Goal: Task Accomplishment & Management: Complete application form

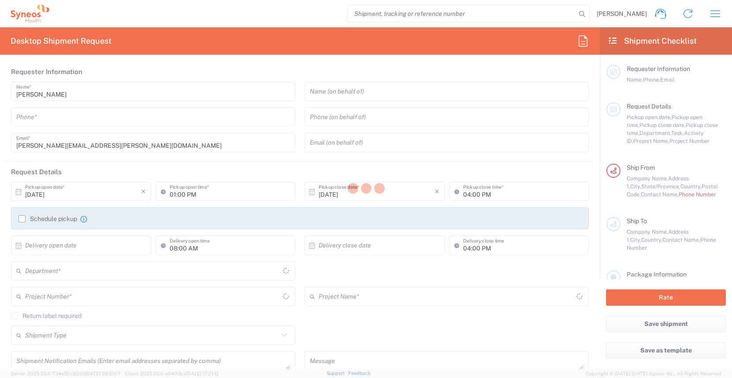
type input "[US_STATE]"
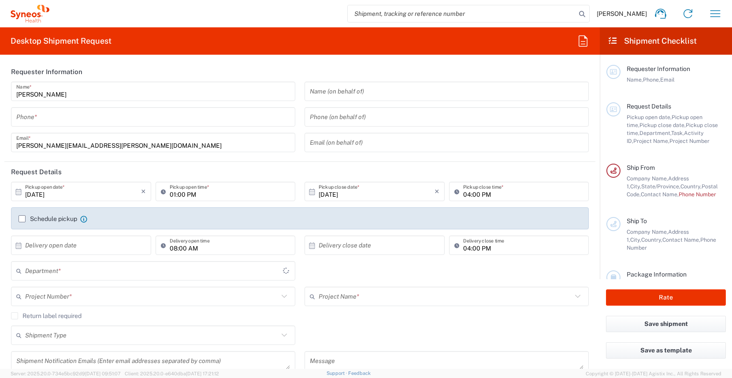
type input "[GEOGRAPHIC_DATA]"
type input "3190"
type input "[PERSON_NAME] Rsrch Grp ([GEOGRAPHIC_DATA]) In"
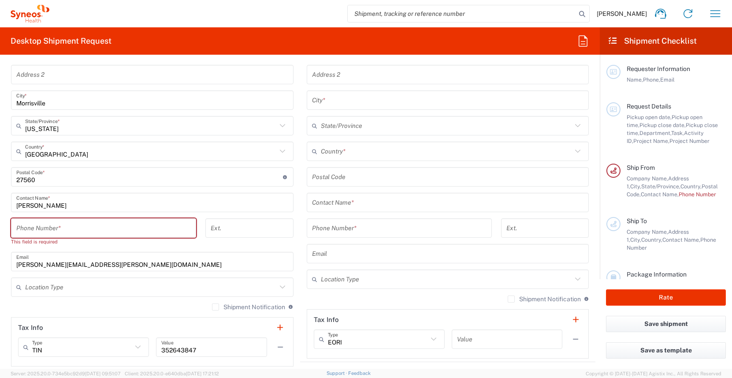
scroll to position [426, 0]
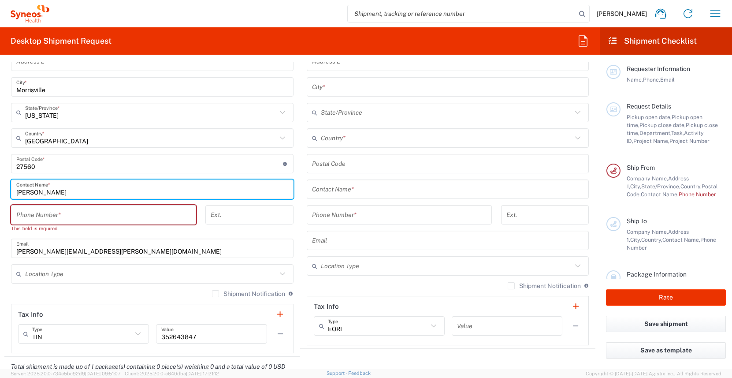
drag, startPoint x: 55, startPoint y: 190, endPoint x: -8, endPoint y: 193, distance: 62.6
click at [0, 193] on html "[PERSON_NAME] Home Shipment estimator Shipment tracking Desktop shipment reques…" at bounding box center [366, 189] width 732 height 378
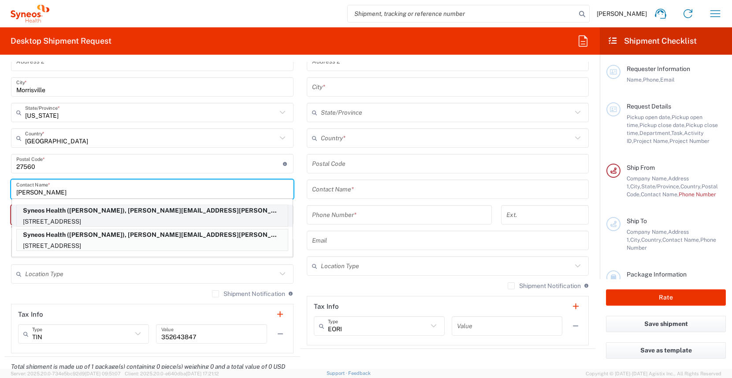
type input "[PERSON_NAME]"
click at [79, 220] on p "1 Tel Circle, Bennington, VT, 05201, US" at bounding box center [152, 221] width 271 height 11
type input "1 Tel Circle"
type input "Bennington"
type input "Vermont"
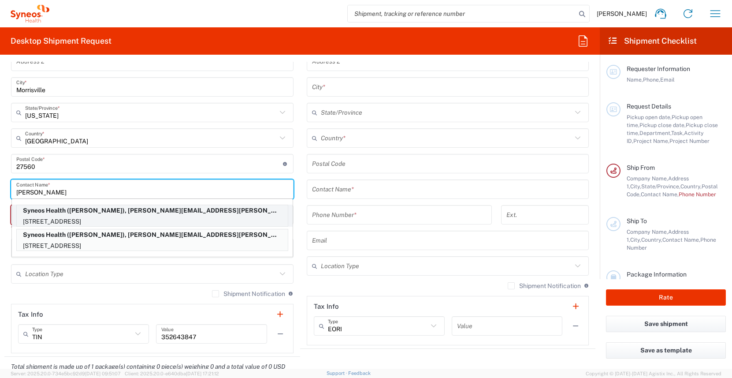
type input "05201"
type input "Christina Cullinane"
type input "7724753611"
type input "christina.cullinane@illingworthresearch.com"
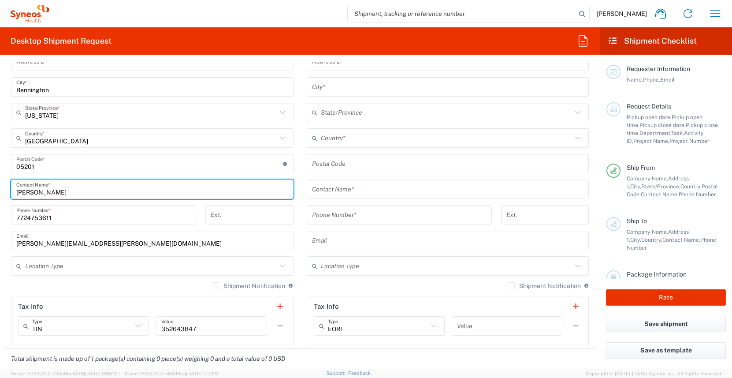
scroll to position [0, 0]
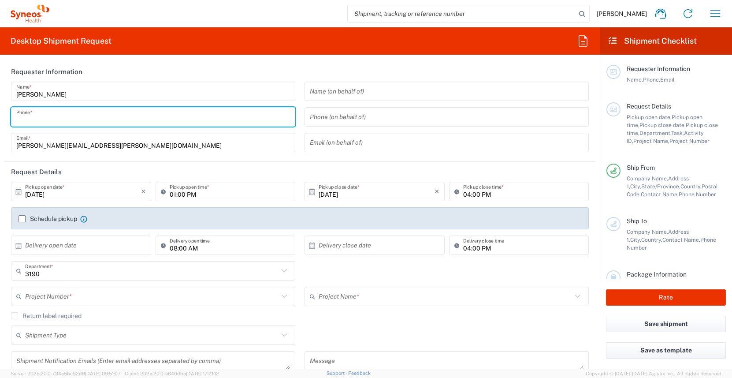
click at [73, 117] on input "tel" at bounding box center [153, 116] width 274 height 15
type input "3035422228"
type input "patricia.titus@illingworthresearch.com"
type input "Suite 111"
type input "Tara Sattler"
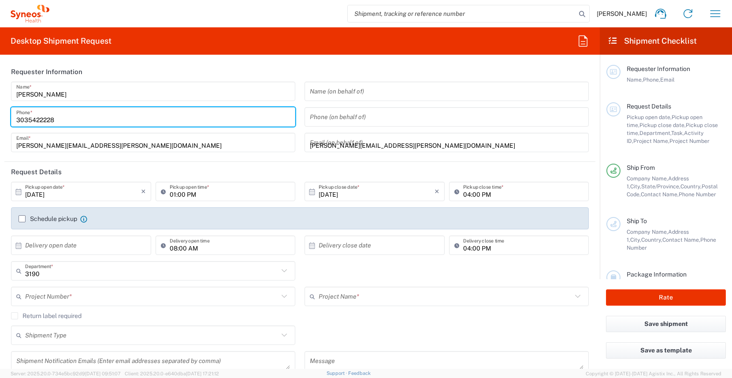
type input "600 S Taylor Avenue"
type input "Suite 111"
type input "St Louis"
type input "United States"
type input "63110"
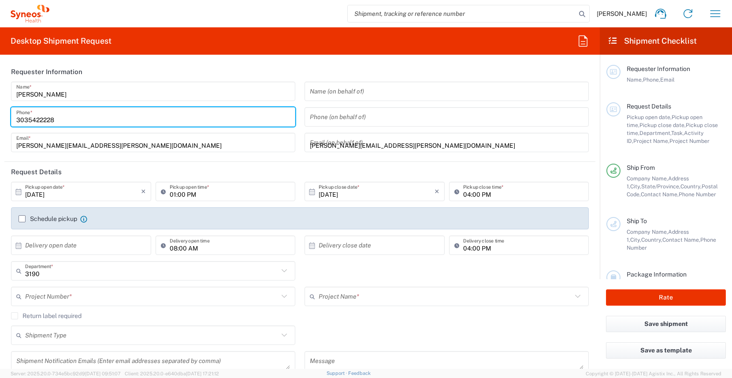
type input "3035422228"
type input "patricia.titus@illingworthresearch.com"
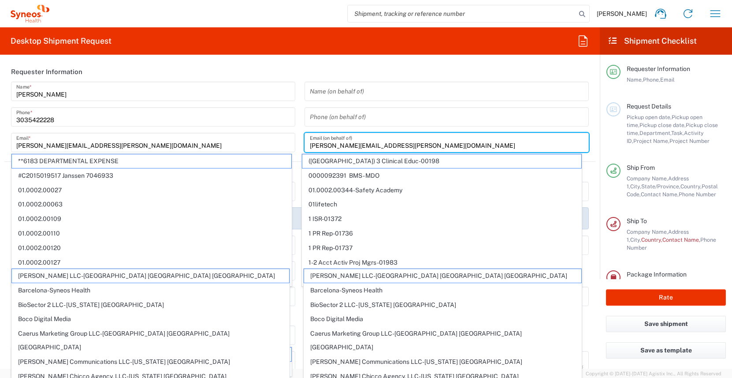
drag, startPoint x: 343, startPoint y: 143, endPoint x: 294, endPoint y: 145, distance: 48.5
click at [294, 145] on div "James Smith Name * 3035422228 Phone * james.smith@illingworthresearch.com Email…" at bounding box center [300, 120] width 587 height 77
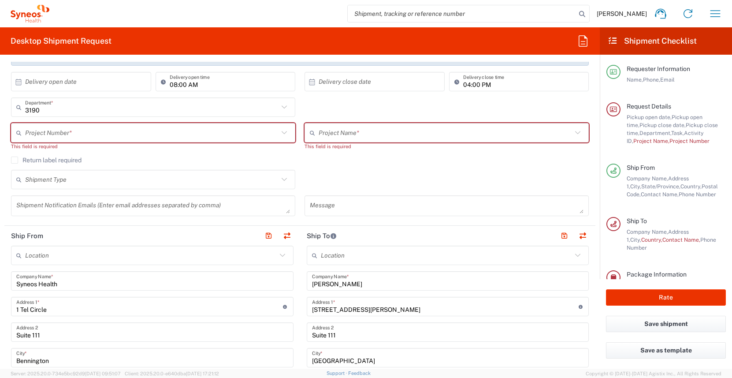
scroll to position [385, 0]
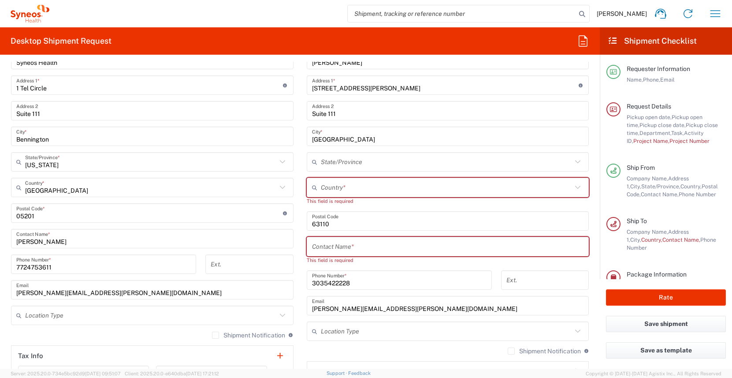
type input "christina.cullinane@illingworthresearch.com"
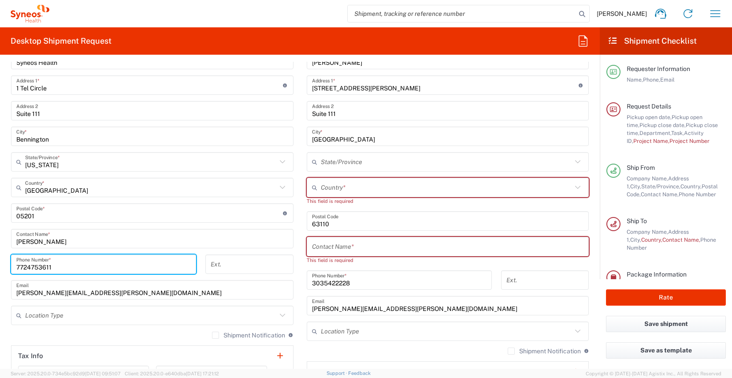
drag, startPoint x: 59, startPoint y: 268, endPoint x: -6, endPoint y: 266, distance: 64.9
click at [0, 266] on html "James Smith Home Shipment estimator Shipment tracking Desktop shipment request …" at bounding box center [366, 189] width 732 height 378
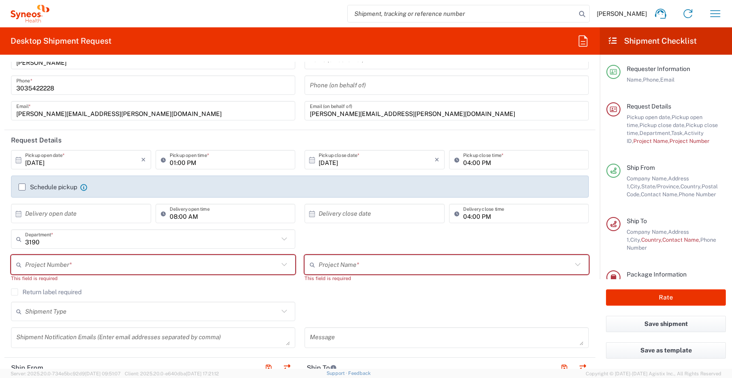
scroll to position [0, 0]
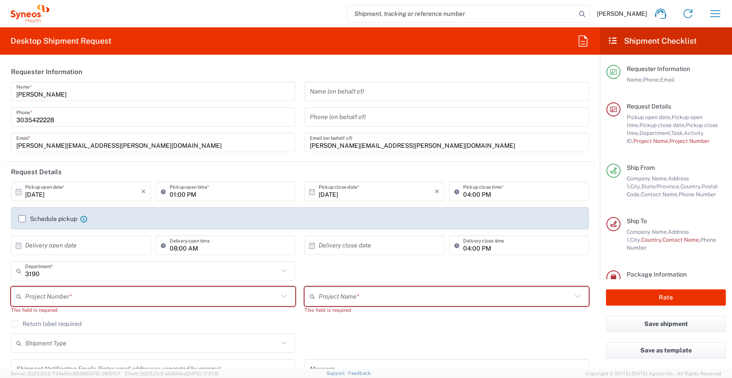
click at [346, 119] on input "tel" at bounding box center [447, 116] width 274 height 15
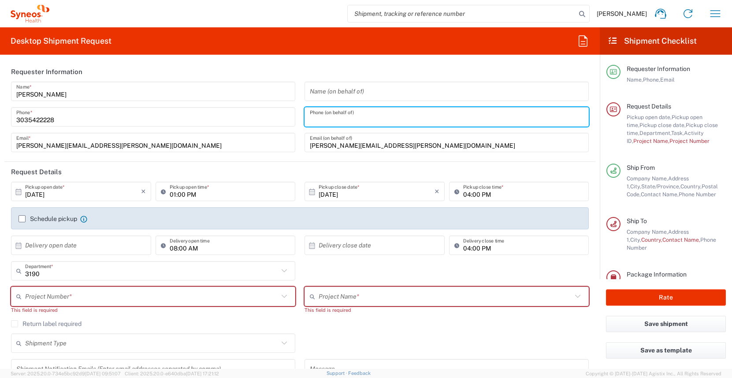
paste input "7724753611"
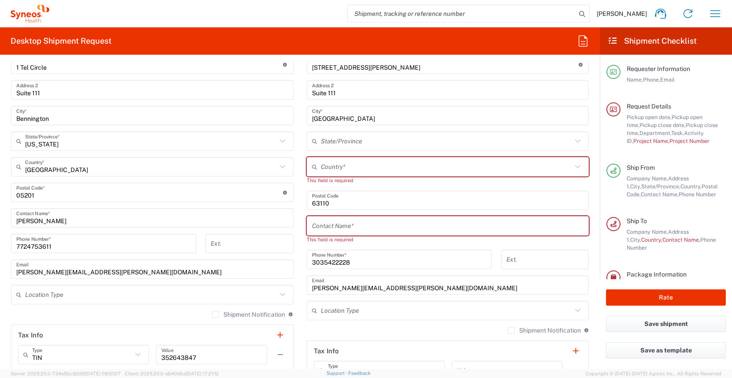
scroll to position [405, 0]
type input "7724753611"
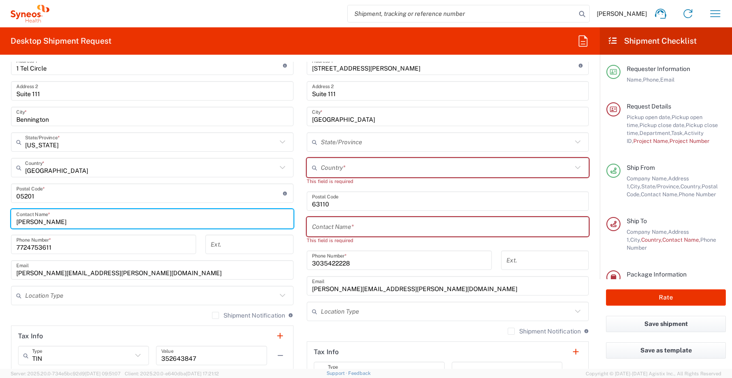
drag, startPoint x: 86, startPoint y: 223, endPoint x: -28, endPoint y: 221, distance: 114.2
click at [0, 221] on html "James Smith Home Shipment estimator Shipment tracking Desktop shipment request …" at bounding box center [366, 189] width 732 height 378
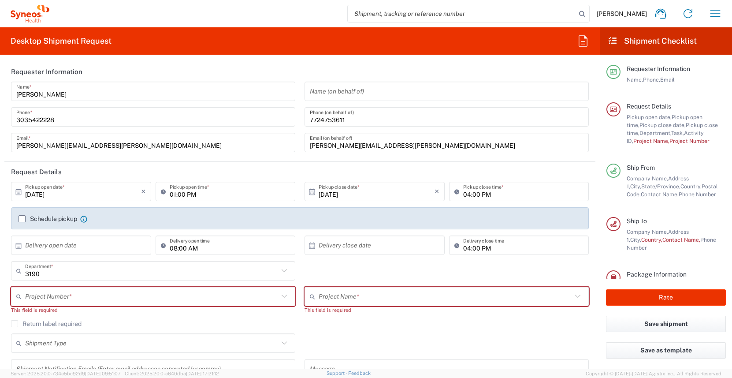
click at [339, 99] on div "Name (on behalf of)" at bounding box center [447, 91] width 284 height 19
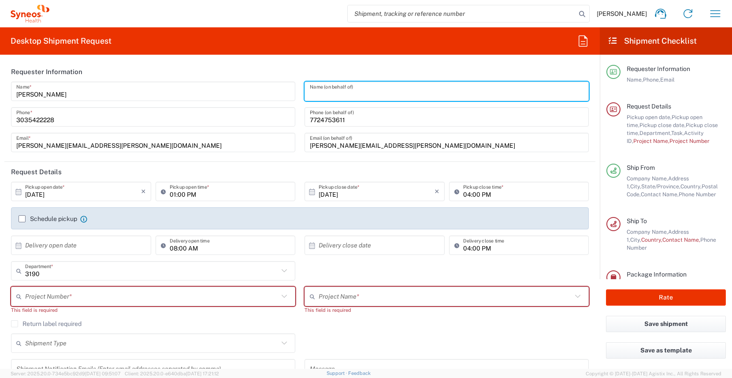
paste input "Christina Cullinane"
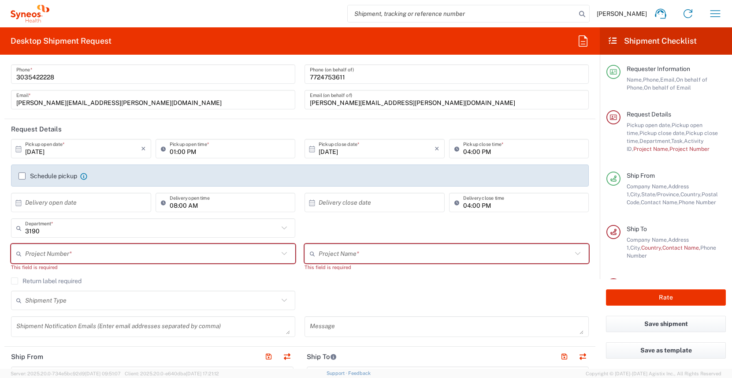
scroll to position [44, 0]
type input "Christina Cullinane"
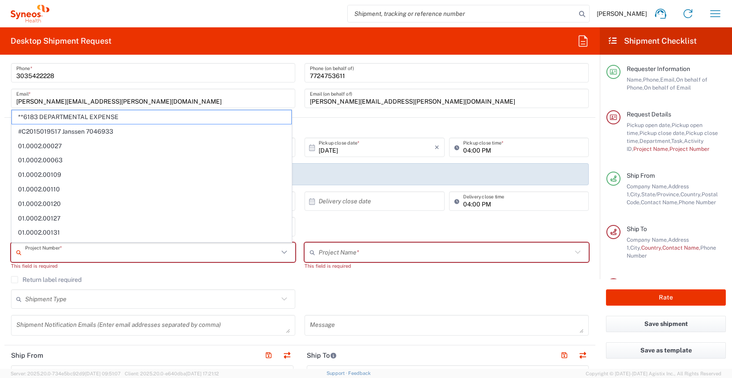
click at [116, 254] on input "text" at bounding box center [152, 252] width 254 height 15
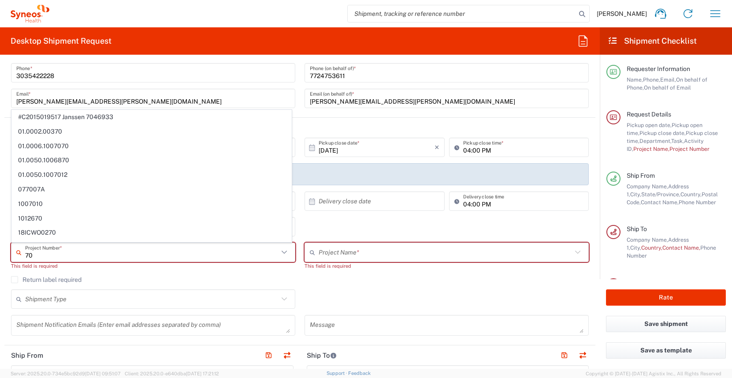
type input "7"
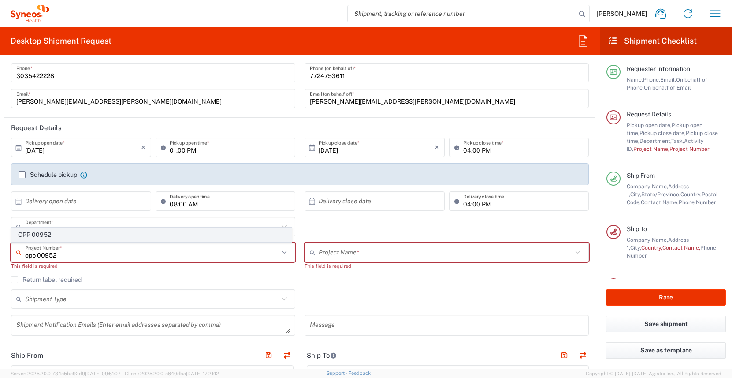
click at [89, 237] on span "OPP 00952" at bounding box center [152, 235] width 280 height 14
type input "OPP 00952"
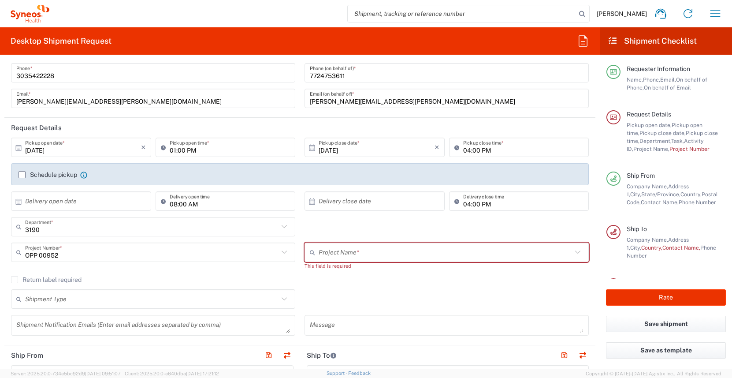
type input "802-WWC-006"
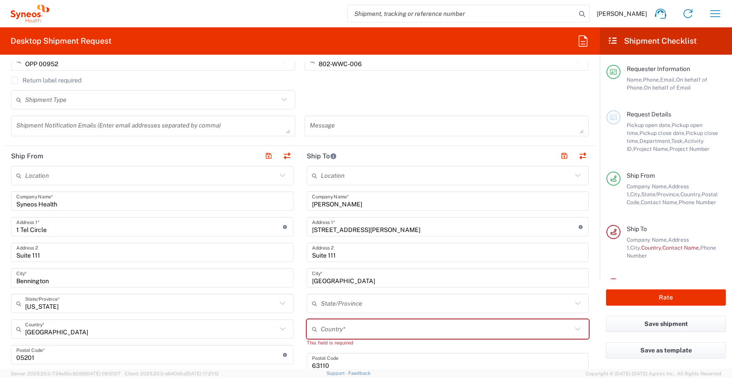
scroll to position [256, 0]
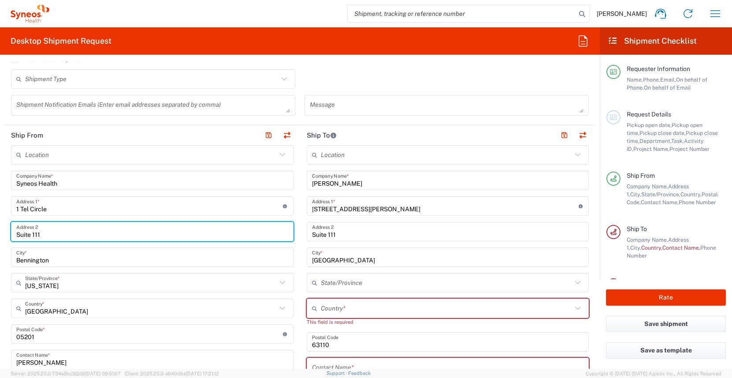
drag, startPoint x: 58, startPoint y: 235, endPoint x: -11, endPoint y: 236, distance: 69.2
click at [0, 236] on html "James Smith Home Shipment estimator Shipment tracking Desktop shipment request …" at bounding box center [366, 189] width 732 height 378
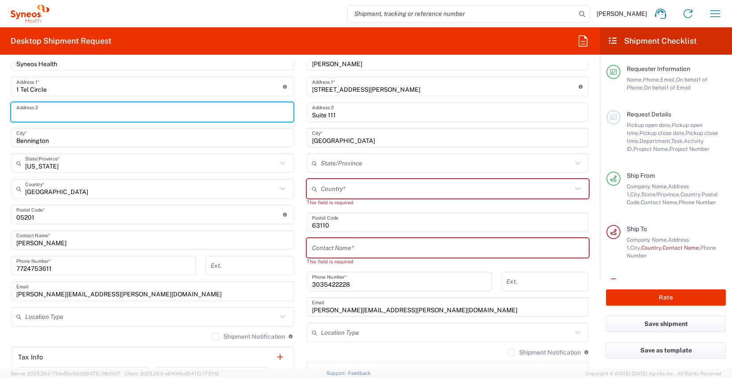
scroll to position [381, 0]
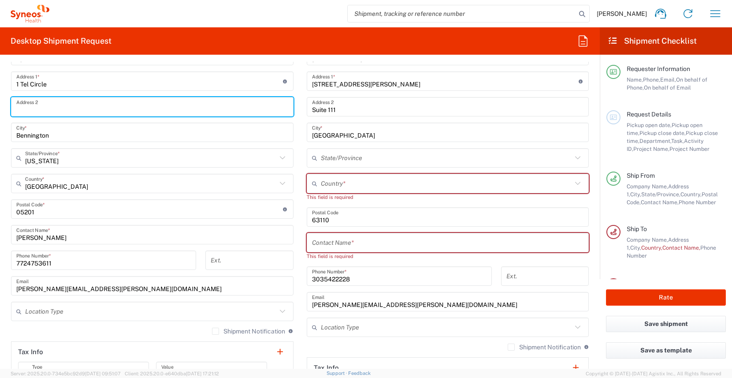
click at [342, 245] on input "text" at bounding box center [448, 242] width 272 height 15
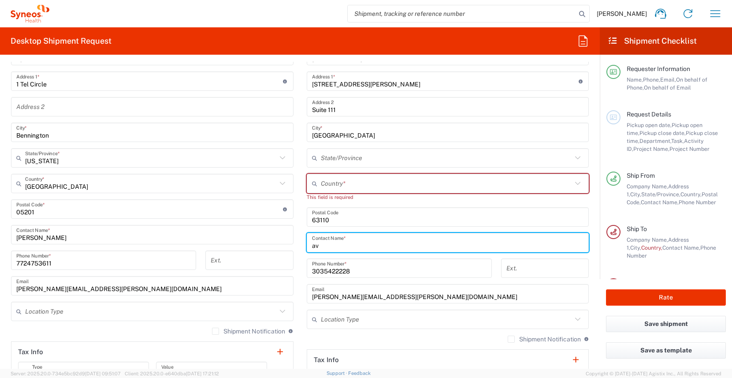
type input "a"
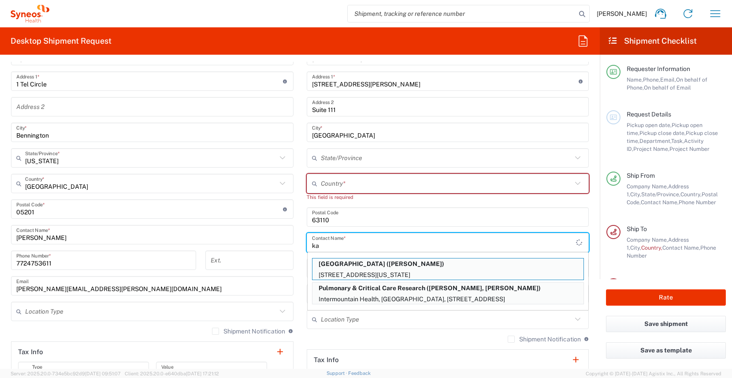
type input "k"
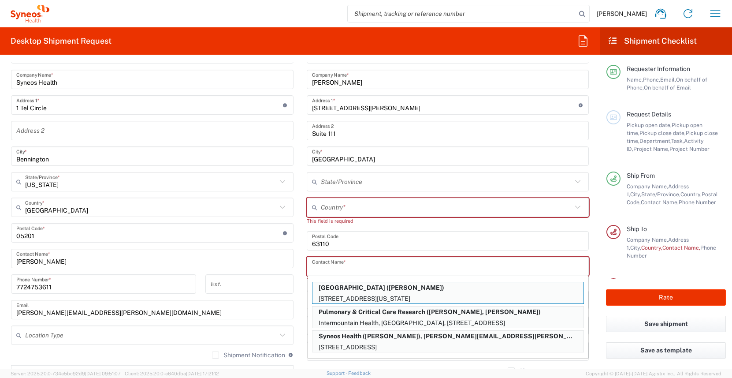
scroll to position [344, 0]
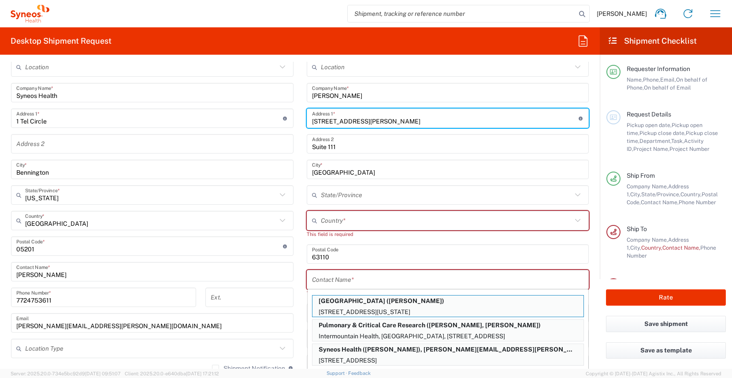
drag, startPoint x: 373, startPoint y: 120, endPoint x: 287, endPoint y: 120, distance: 85.5
click at [287, 120] on div "Ship From Location Addison Whitney LLC-Morrisvile NC US Barcelona-Syneos Health…" at bounding box center [299, 242] width 591 height 410
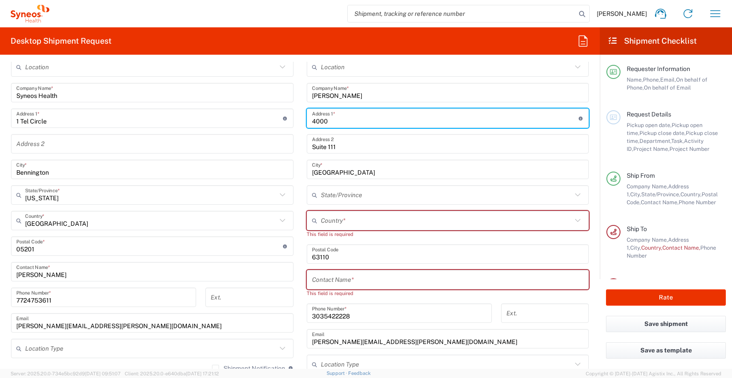
type input "4000 Reservior Rd NW"
type input "District of Columbia"
type input "United States"
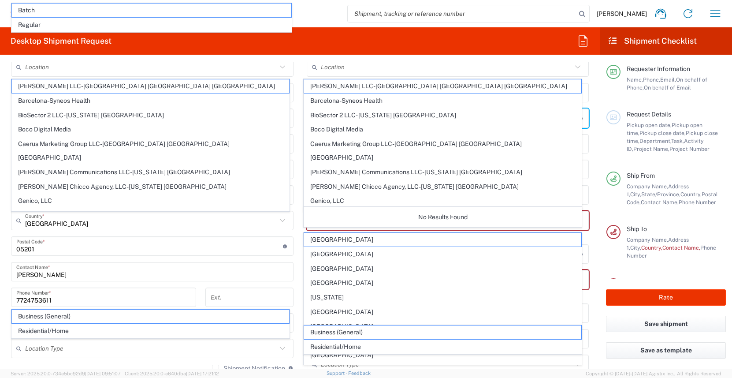
click at [587, 229] on main "Location Addison Whitney LLC-Morrisvile NC US Barcelona-Syneos Health BioSector…" at bounding box center [448, 250] width 296 height 386
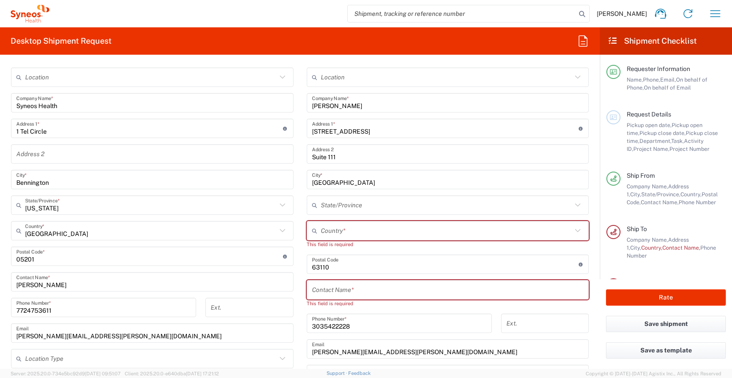
scroll to position [332, 0]
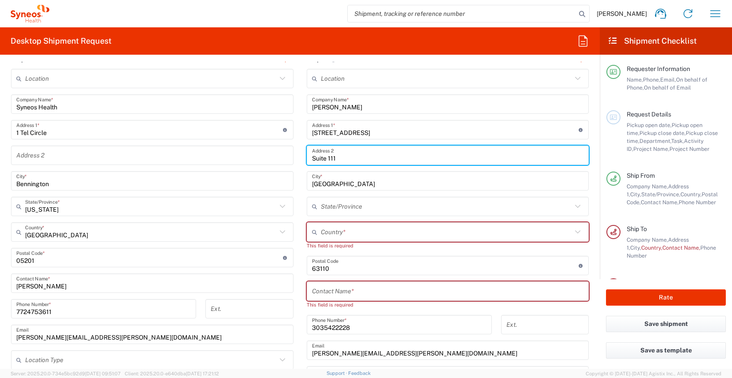
drag, startPoint x: 344, startPoint y: 157, endPoint x: 301, endPoint y: 159, distance: 43.7
click at [301, 159] on main "Location Addison Whitney LLC-Morrisvile NC US Barcelona-Syneos Health BioSector…" at bounding box center [448, 262] width 296 height 386
type input "Bldg D Ste 177"
click at [341, 184] on input "St Louis" at bounding box center [448, 180] width 272 height 15
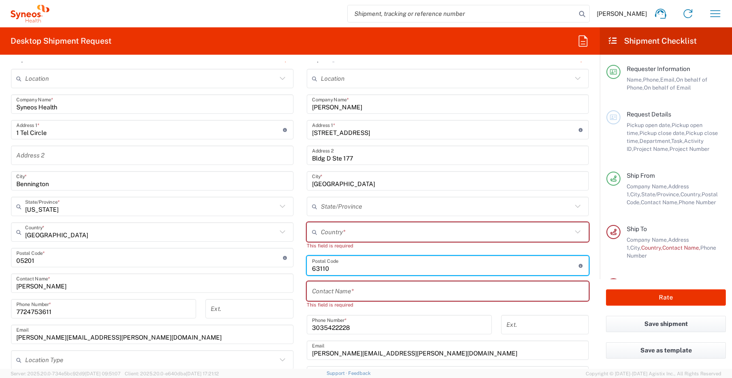
drag, startPoint x: 341, startPoint y: 268, endPoint x: 294, endPoint y: 267, distance: 47.2
click at [294, 267] on div "Ship From Location Addison Whitney LLC-Morrisvile NC US Barcelona-Syneos Health…" at bounding box center [299, 254] width 591 height 410
type input "20007"
type input "District of Columbia"
type input "United States"
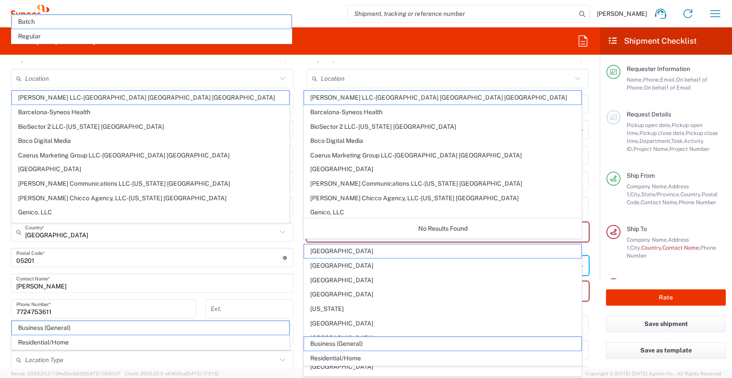
click at [590, 255] on form "Requester Information James Smith Name * 3035422228 Phone * james.smith@illingw…" at bounding box center [300, 215] width 600 height 307
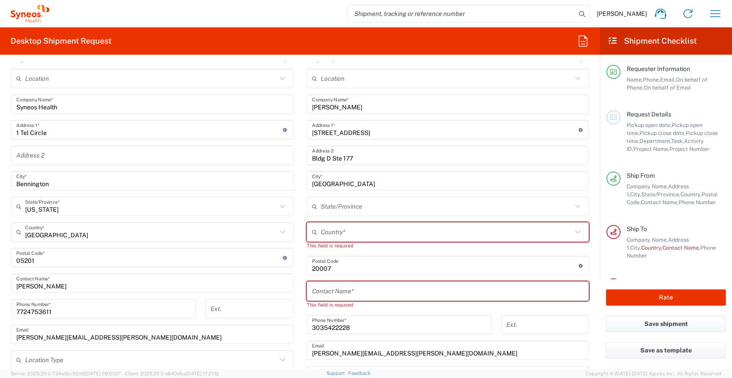
click at [337, 294] on input "text" at bounding box center [448, 290] width 272 height 15
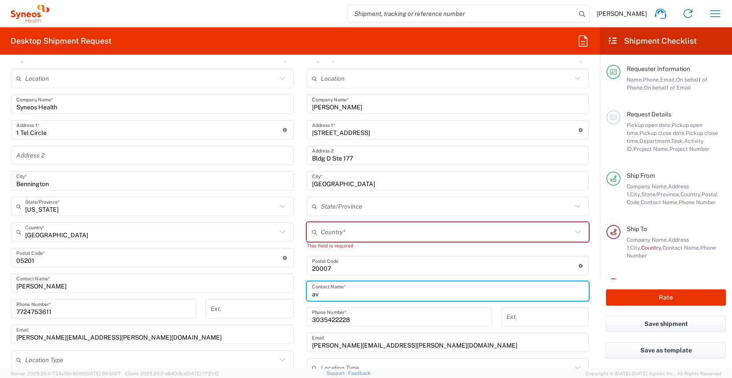
type input "a"
type input "Ava Wagner"
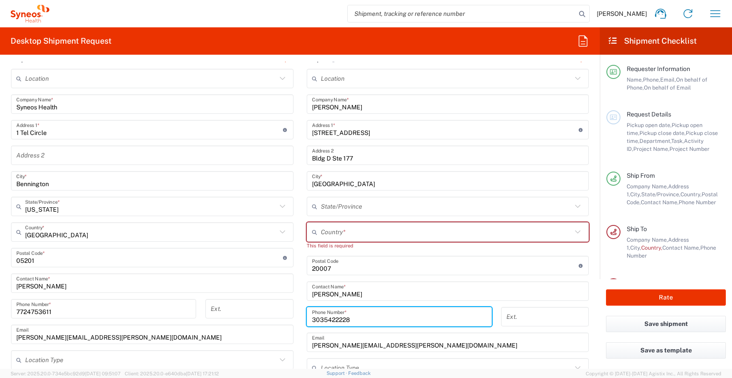
drag, startPoint x: 357, startPoint y: 319, endPoint x: 302, endPoint y: 321, distance: 54.3
click at [302, 321] on div "3035422228 Phone Number *" at bounding box center [399, 320] width 194 height 26
type input "2026874074"
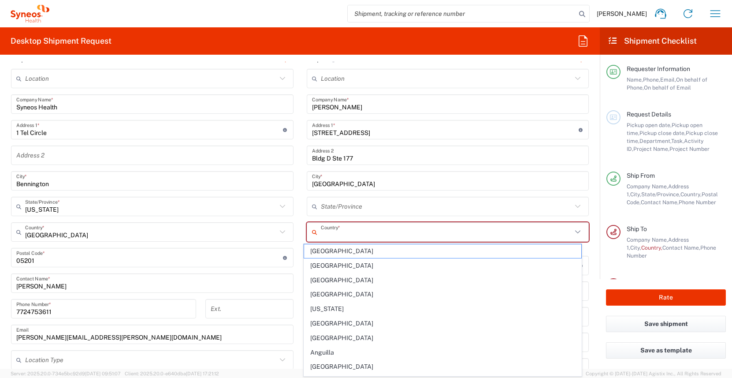
click at [359, 232] on input "text" at bounding box center [447, 231] width 252 height 15
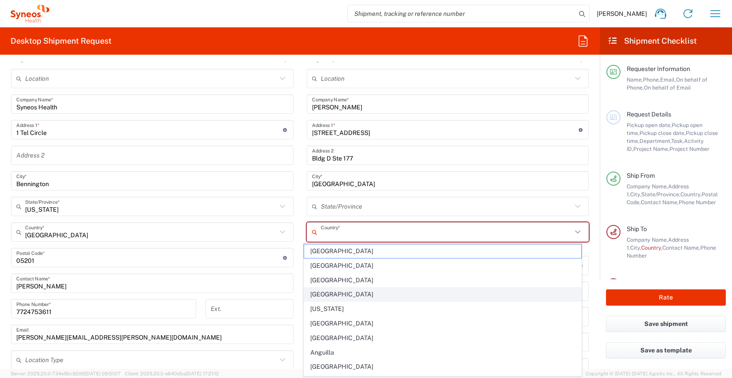
click at [526, 299] on span "Algeria" at bounding box center [442, 294] width 277 height 14
type input "Algeria"
type input "Sender/Shipper"
type input "Delivery Duty Paid"
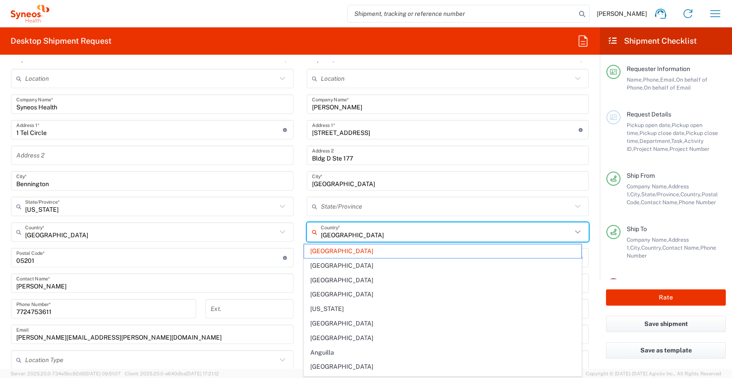
click at [565, 238] on input "Algeria" at bounding box center [447, 231] width 252 height 15
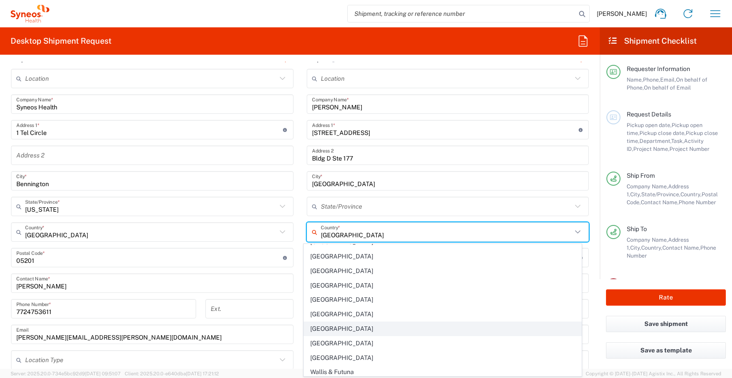
scroll to position [3406, 0]
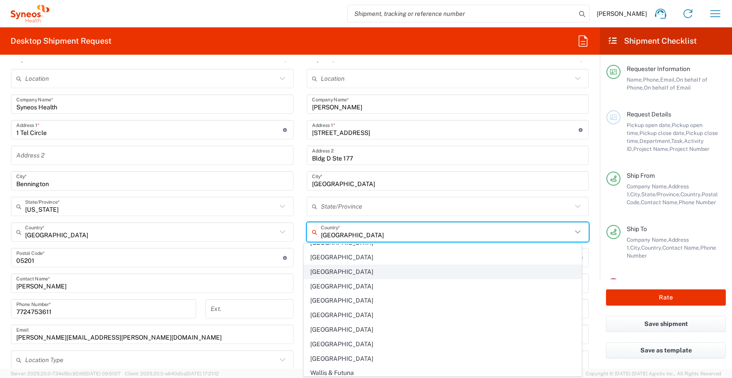
click at [324, 273] on span "United States" at bounding box center [442, 272] width 277 height 14
type input "United States"
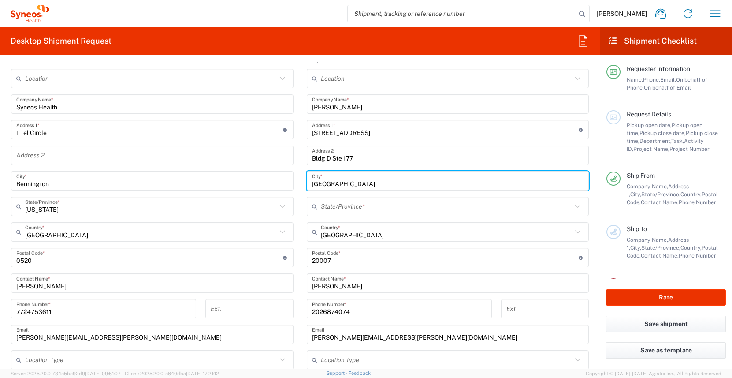
drag, startPoint x: 342, startPoint y: 183, endPoint x: 297, endPoint y: 183, distance: 45.4
click at [300, 183] on main "Location Addison Whitney LLC-Morrisvile NC US Barcelona-Syneos Health BioSector…" at bounding box center [448, 254] width 296 height 370
click at [349, 183] on input "St Louis" at bounding box center [448, 180] width 272 height 15
click at [350, 262] on input "undefined" at bounding box center [445, 257] width 267 height 15
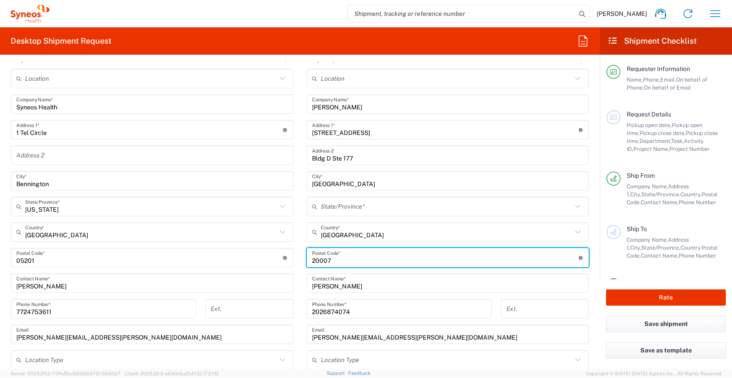
type input "District of Columbia"
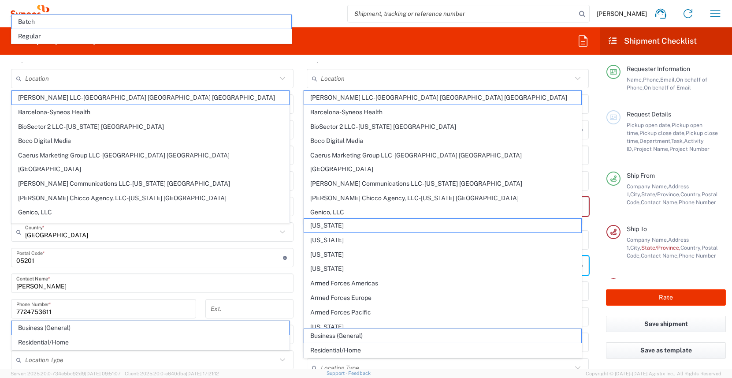
click at [585, 256] on main "Location Addison Whitney LLC-Morrisvile NC US Barcelona-Syneos Health BioSector…" at bounding box center [448, 258] width 296 height 378
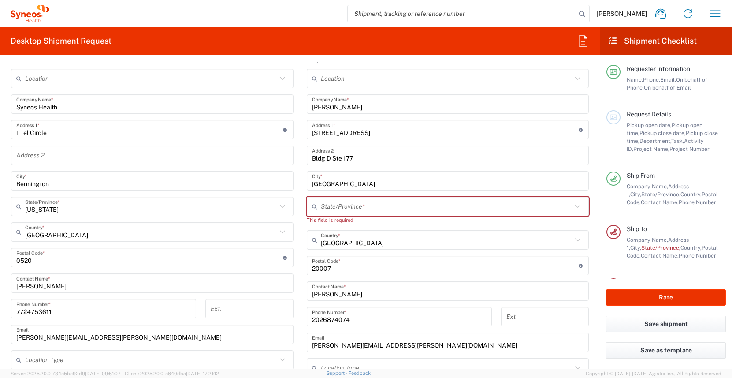
click at [366, 184] on input "St Louis" at bounding box center [448, 180] width 272 height 15
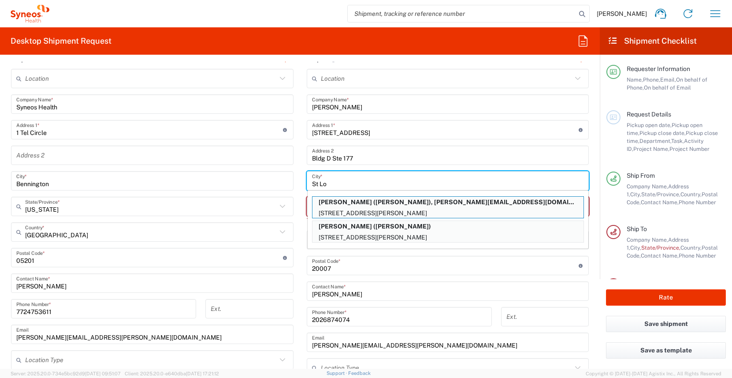
type input "St Lo"
click at [400, 285] on input "Ava Wagner" at bounding box center [448, 290] width 272 height 15
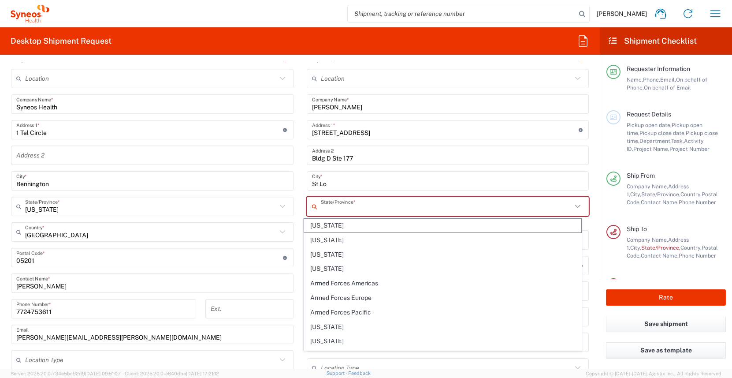
click at [352, 207] on input "text" at bounding box center [447, 206] width 252 height 15
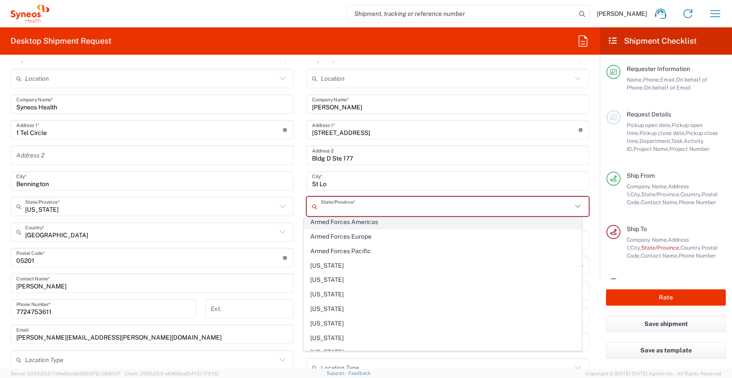
scroll to position [63, 0]
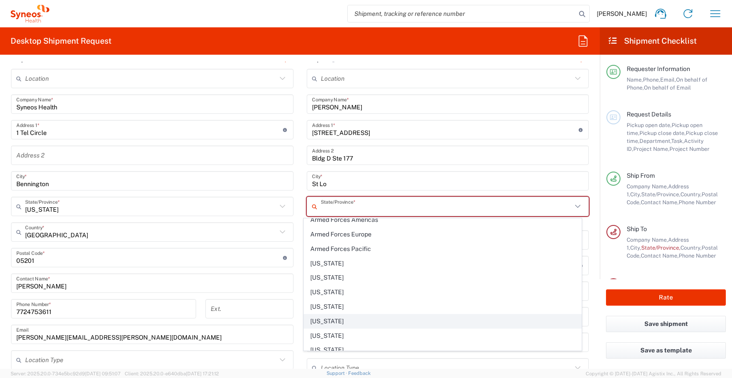
click at [321, 323] on span "District of Columbia" at bounding box center [442, 321] width 277 height 14
type input "District of Columbia"
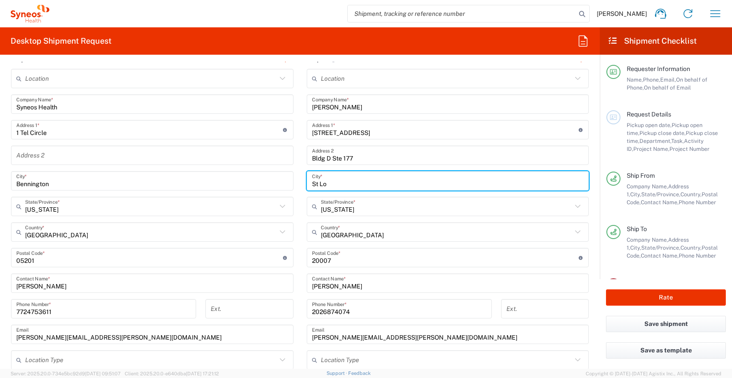
drag, startPoint x: 329, startPoint y: 185, endPoint x: 280, endPoint y: 185, distance: 48.9
click at [281, 185] on div "Ship From Location Addison Whitney LLC-Morrisvile NC US Barcelona-Syneos Health…" at bounding box center [299, 246] width 591 height 394
type input "Washington"
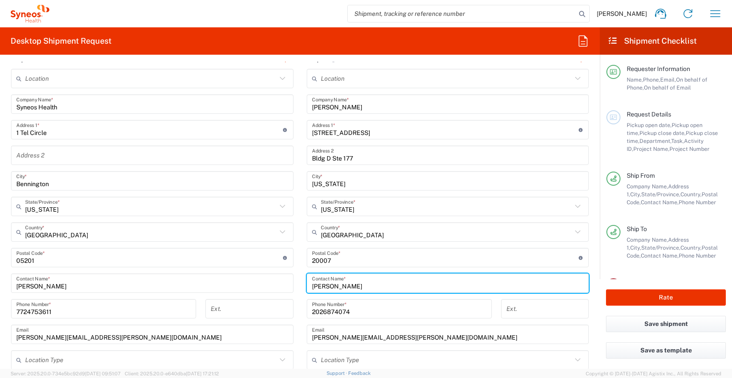
drag, startPoint x: 343, startPoint y: 287, endPoint x: 274, endPoint y: 287, distance: 69.2
click at [274, 287] on div "Ship From Location Addison Whitney LLC-Morrisvile NC US Barcelona-Syneos Health…" at bounding box center [299, 246] width 591 height 394
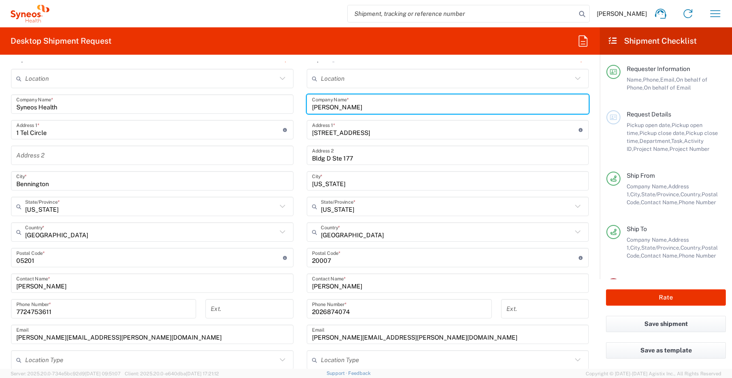
drag, startPoint x: 356, startPoint y: 106, endPoint x: 266, endPoint y: 108, distance: 90.0
click at [266, 108] on div "Ship From Location Addison Whitney LLC-Morrisvile NC US Barcelona-Syneos Health…" at bounding box center [299, 246] width 591 height 394
paste input "Ava Wagn"
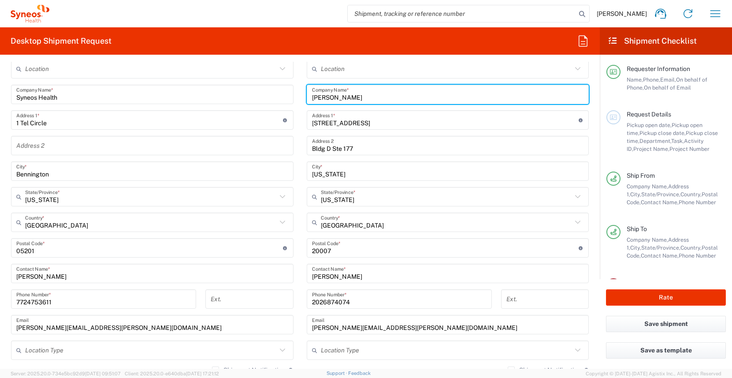
type input "Ava Wagner"
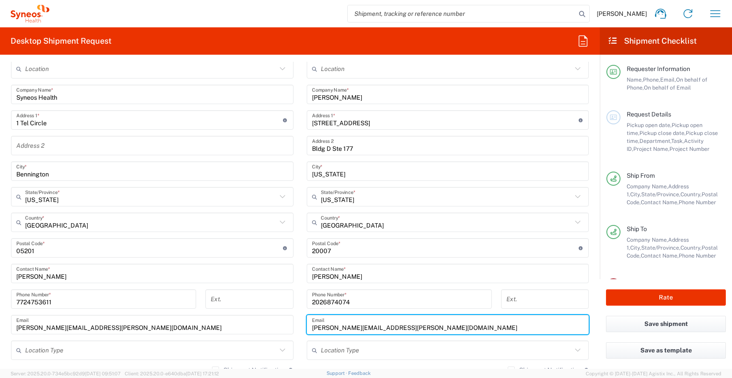
drag, startPoint x: 440, startPoint y: 328, endPoint x: 297, endPoint y: 326, distance: 142.9
click at [300, 326] on main "Location Addison Whitney LLC-Morrisvile NC US Barcelona-Syneos Health BioSector…" at bounding box center [448, 244] width 296 height 370
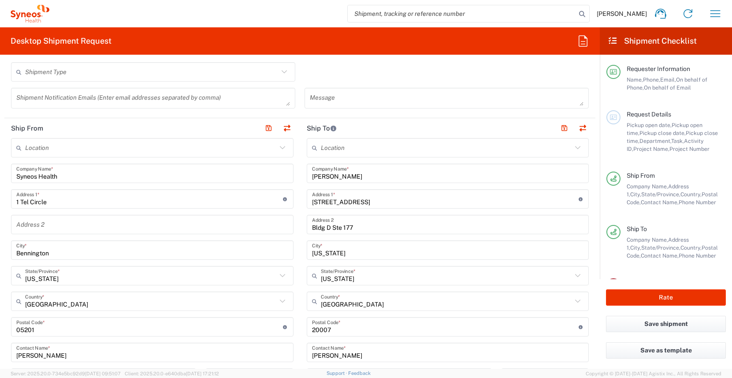
scroll to position [261, 0]
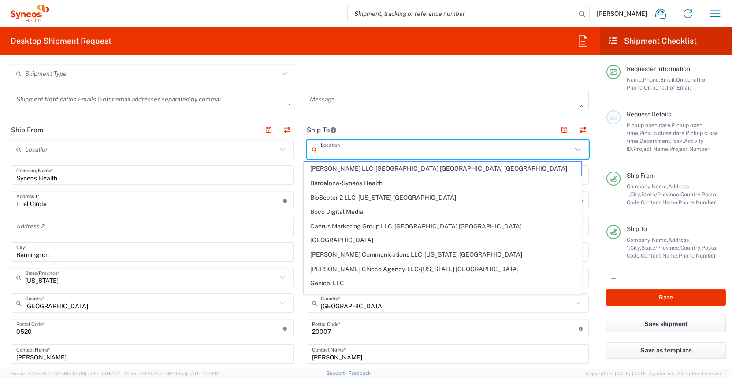
click at [348, 153] on input "text" at bounding box center [447, 149] width 252 height 15
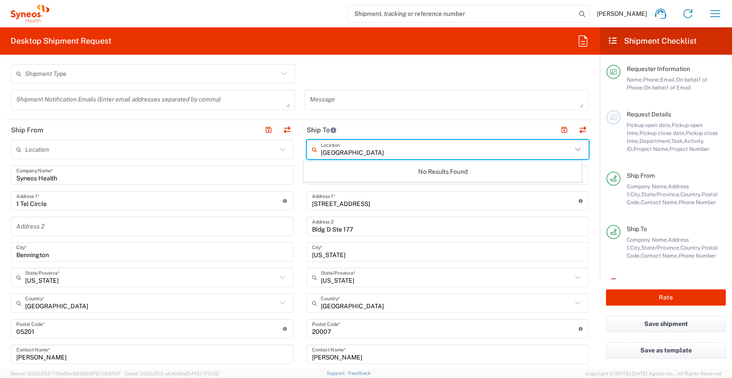
type input "Georgetown"
click at [475, 257] on input "Washington" at bounding box center [448, 251] width 272 height 15
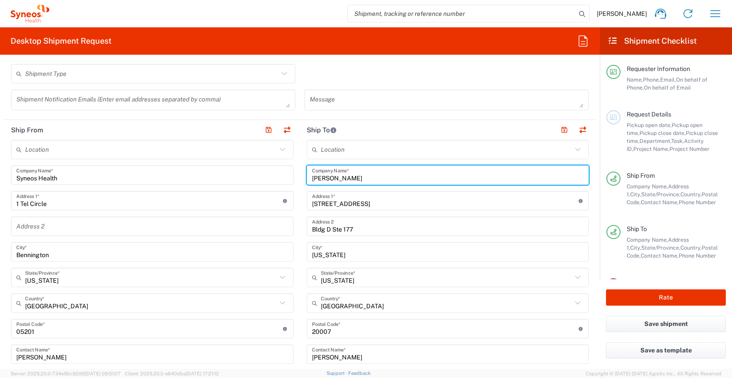
drag, startPoint x: 366, startPoint y: 182, endPoint x: 290, endPoint y: 177, distance: 76.8
click at [290, 177] on div "Ship From Location Addison Whitney LLC-Morrisvile NC US Barcelona-Syneos Health…" at bounding box center [299, 317] width 591 height 394
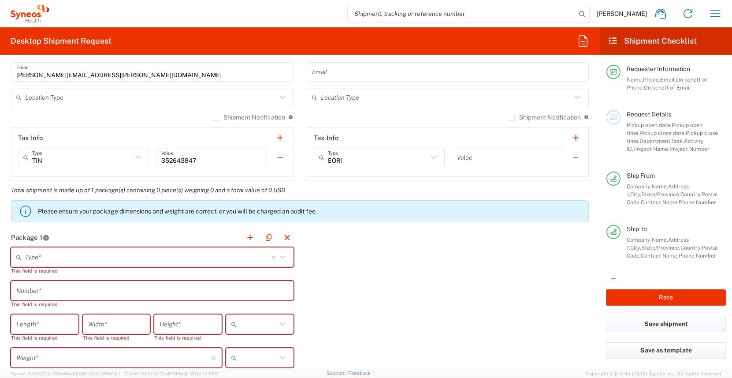
scroll to position [600, 0]
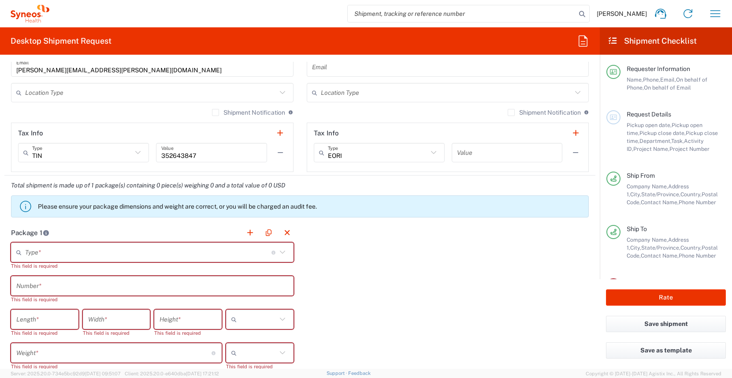
type input "Georgetown University Hospital"
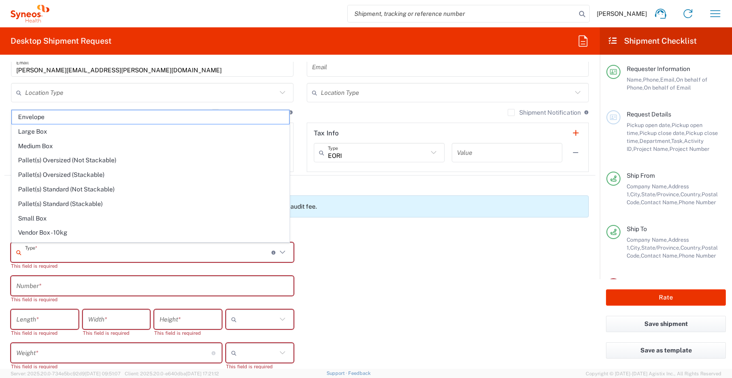
click at [181, 252] on input "text" at bounding box center [148, 252] width 246 height 15
click at [52, 119] on span "Envelope" at bounding box center [150, 117] width 277 height 14
type input "Envelope"
type input "1"
type input "9.5"
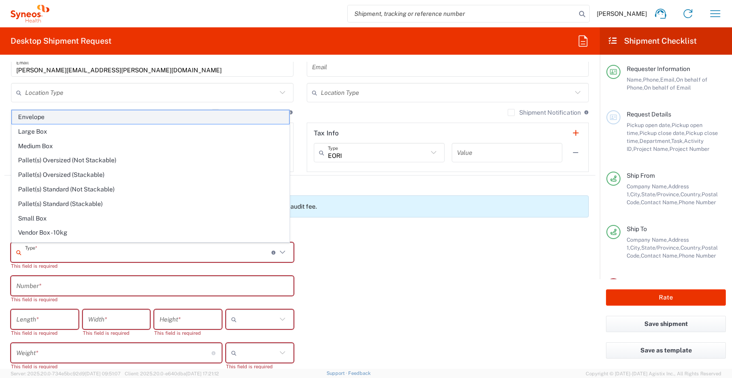
type input "12.5"
type input "0.25"
type input "in"
type input "0.45"
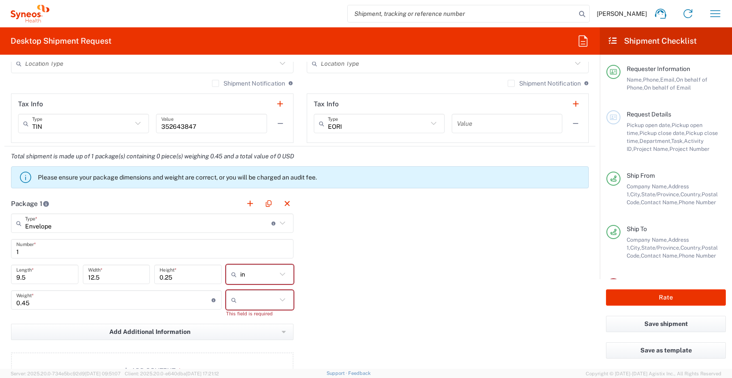
scroll to position [629, 0]
click at [258, 296] on input "text" at bounding box center [258, 299] width 37 height 14
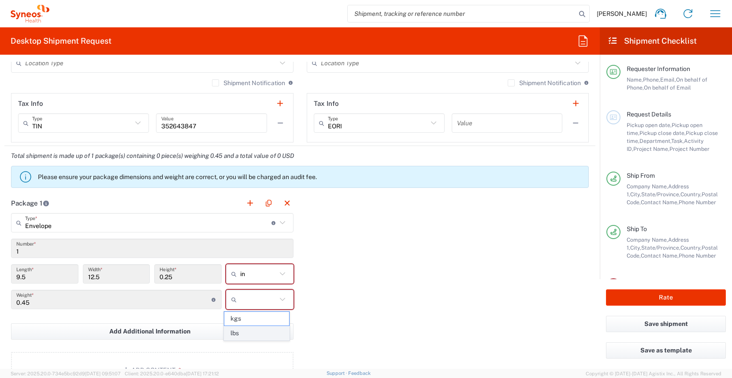
click at [256, 336] on span "lbs" at bounding box center [256, 333] width 65 height 14
type input "lbs"
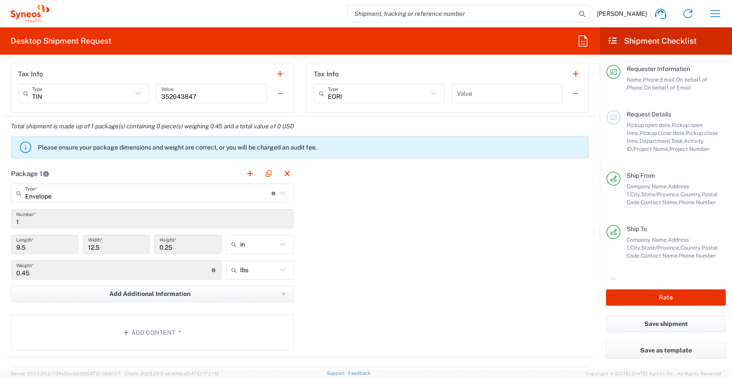
scroll to position [688, 0]
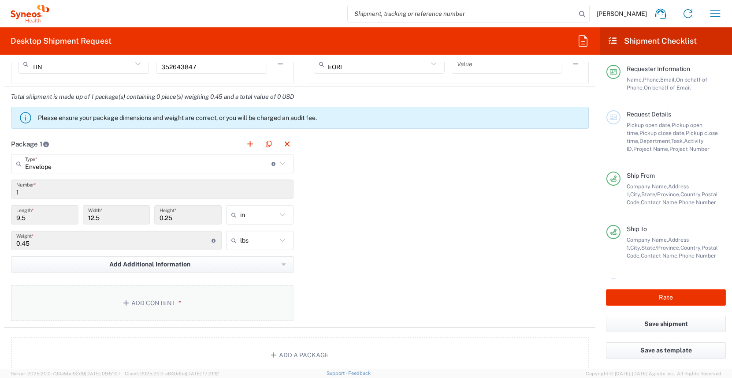
click at [231, 295] on button "Add Content *" at bounding box center [152, 303] width 283 height 36
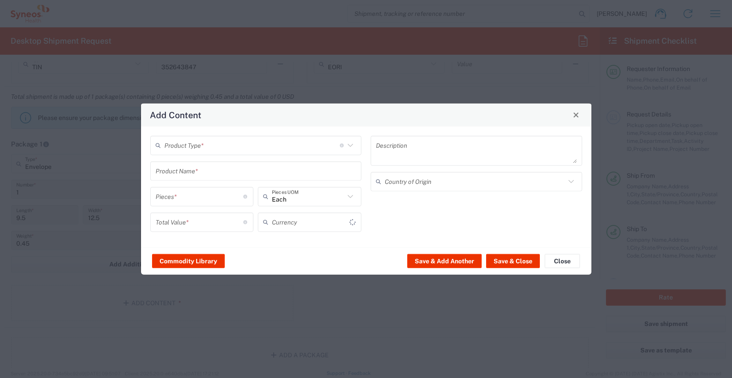
type input "US Dollar"
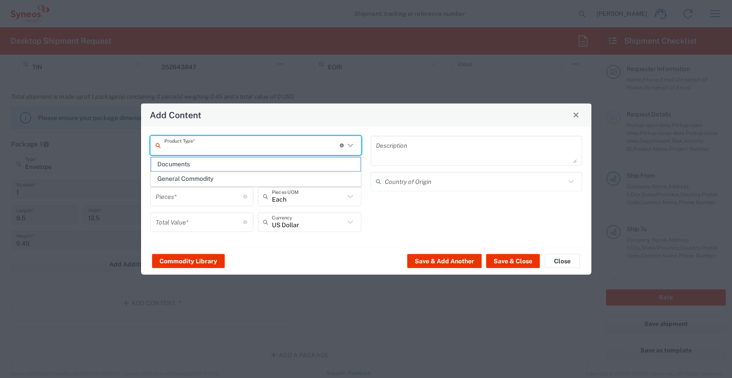
click at [265, 149] on input "text" at bounding box center [251, 145] width 175 height 15
click at [245, 168] on span "Documents" at bounding box center [256, 164] width 210 height 14
type input "Documents"
type input "1"
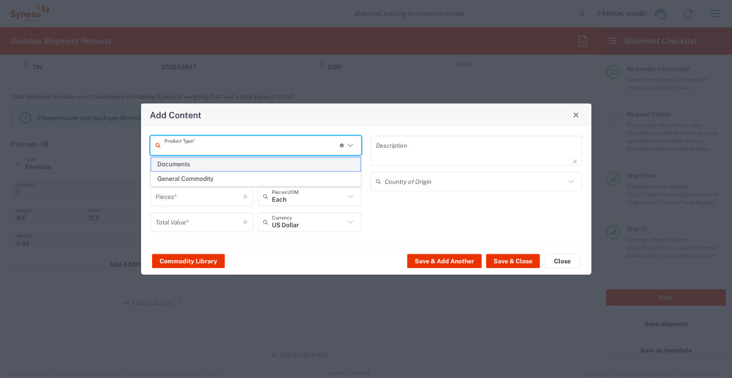
type input "1"
type textarea "Documents"
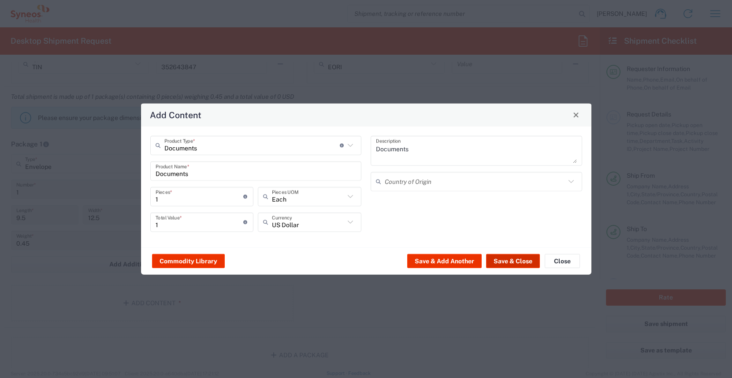
click at [501, 265] on button "Save & Close" at bounding box center [513, 261] width 54 height 14
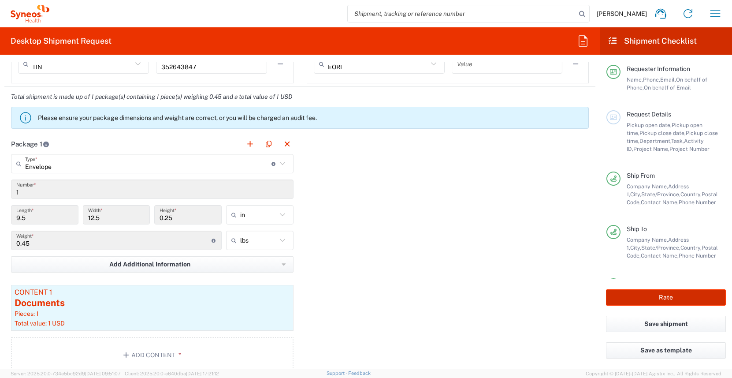
click at [658, 294] on button "Rate" at bounding box center [666, 297] width 120 height 16
type input "OPP 00952"
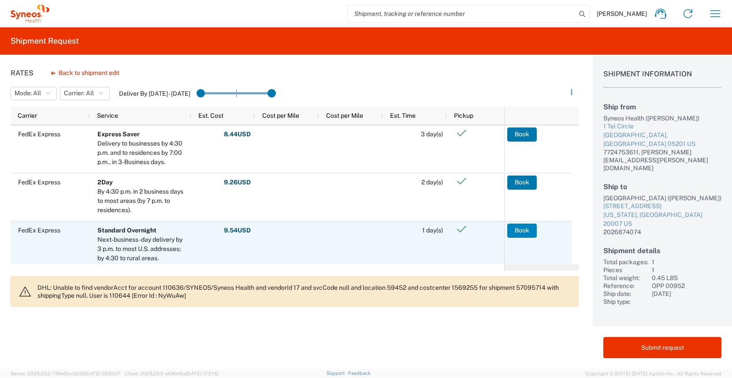
click at [522, 231] on button "Book" at bounding box center [522, 231] width 30 height 14
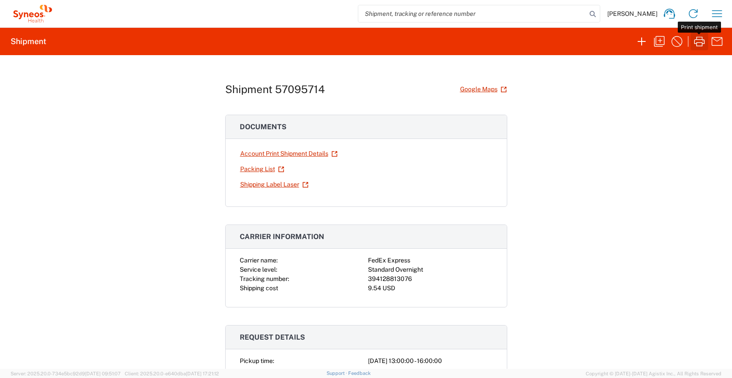
click at [701, 45] on icon "button" at bounding box center [700, 41] width 14 height 14
click at [663, 44] on icon "button" at bounding box center [660, 41] width 14 height 14
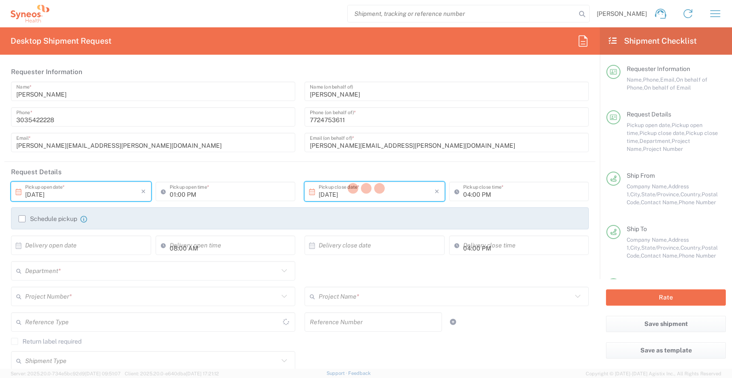
type input "Vermont"
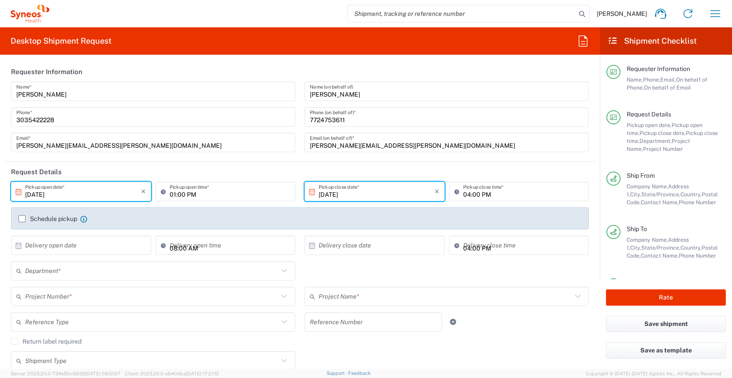
type input "District of Columbia"
type input "Envelope"
type input "OPP 00952"
type input "802-WWC-006"
type input "3190"
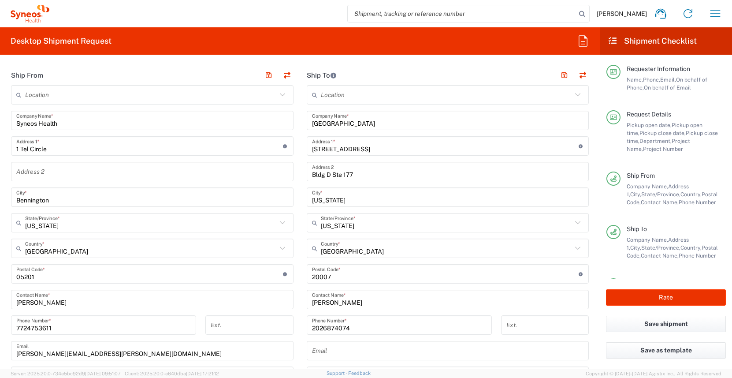
scroll to position [344, 0]
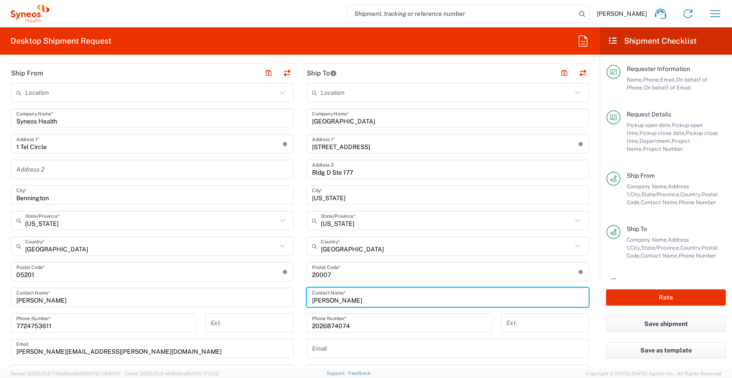
drag, startPoint x: 362, startPoint y: 301, endPoint x: 280, endPoint y: 300, distance: 82.4
click at [279, 301] on div "Ship From Location Addison Whitney LLC-Morrisvile NC US Barcelona-Syneos Health…" at bounding box center [299, 260] width 591 height 394
type input "Hadley Hustead"
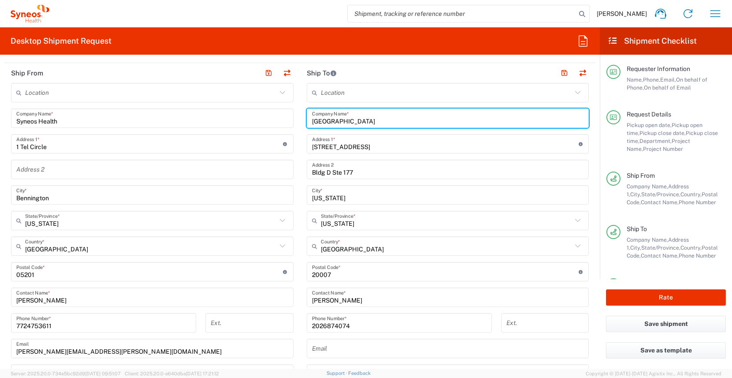
drag, startPoint x: 407, startPoint y: 123, endPoint x: 273, endPoint y: 121, distance: 134.0
click at [273, 121] on div "Ship From Location Addison Whitney LLC-Morrisvile NC US Barcelona-Syneos Health…" at bounding box center [299, 260] width 591 height 394
type input "BWH CTR FBOR Alzheimer Research"
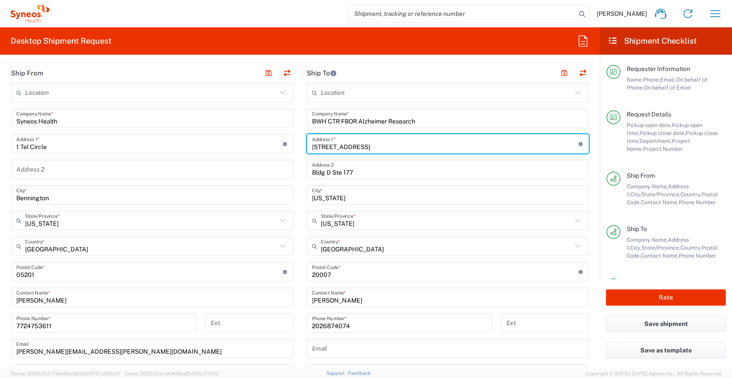
drag, startPoint x: 377, startPoint y: 147, endPoint x: 263, endPoint y: 145, distance: 114.6
click at [263, 145] on div "Ship From Location Addison Whitney LLC-Morrisvile NC US Barcelona-Syneos Health…" at bounding box center [299, 260] width 591 height 394
type input "60 Fenwood Rd"
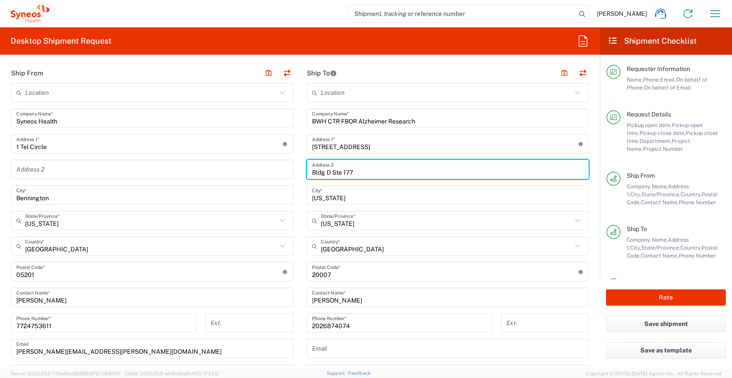
drag, startPoint x: 362, startPoint y: 172, endPoint x: 239, endPoint y: 172, distance: 123.4
click at [239, 172] on div "Ship From Location Addison Whitney LLC-Morrisvile NC US Barcelona-Syneos Health…" at bounding box center [299, 260] width 591 height 394
type input "Room 1220"
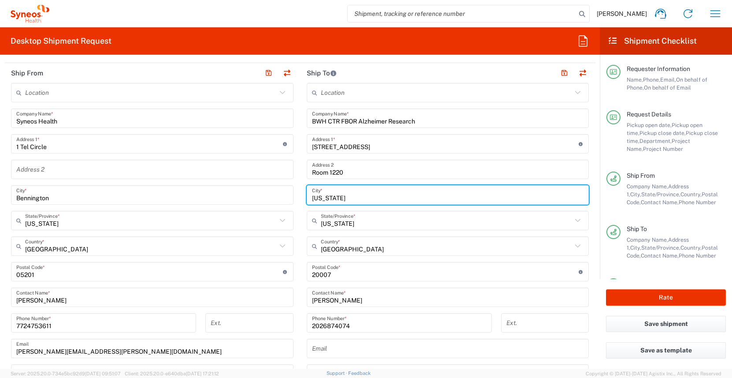
drag, startPoint x: 348, startPoint y: 198, endPoint x: 276, endPoint y: 197, distance: 72.8
click at [276, 197] on div "Ship From Location Addison Whitney LLC-Morrisvile NC US Barcelona-Syneos Health…" at bounding box center [299, 260] width 591 height 394
type input "Boston"
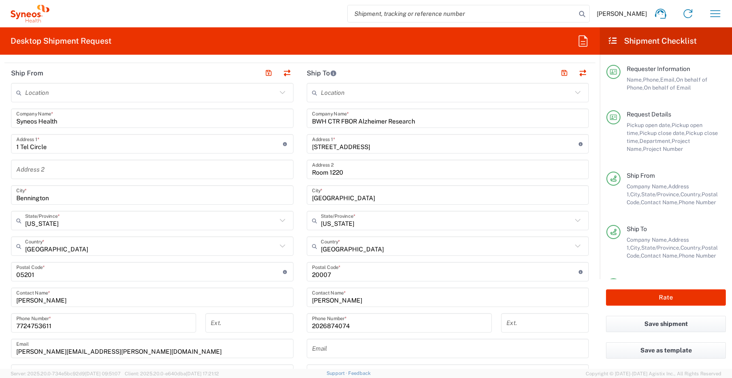
click at [572, 220] on icon at bounding box center [577, 220] width 11 height 11
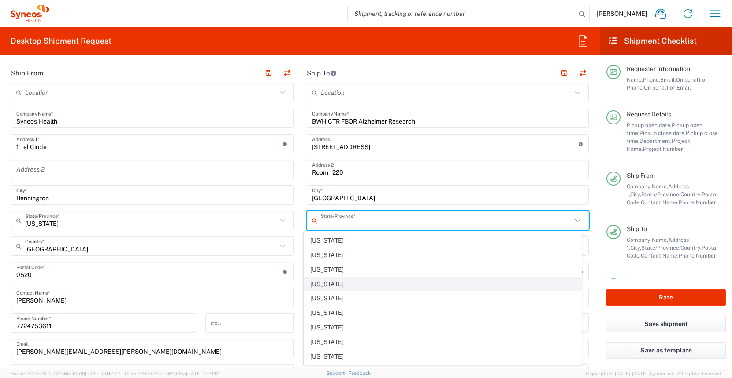
scroll to position [276, 0]
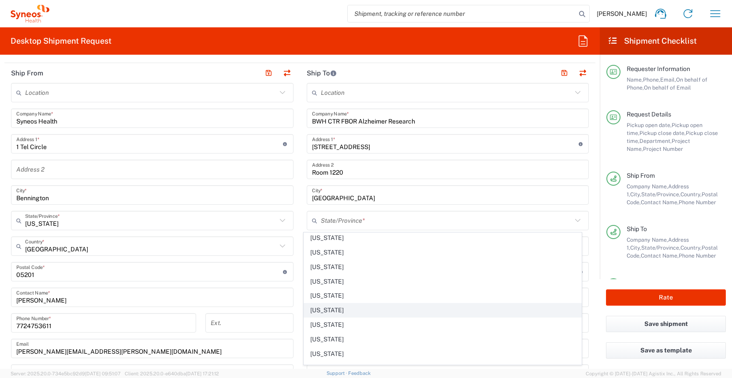
click at [375, 312] on span "Massachusetts" at bounding box center [442, 310] width 277 height 14
type input "Massachusetts"
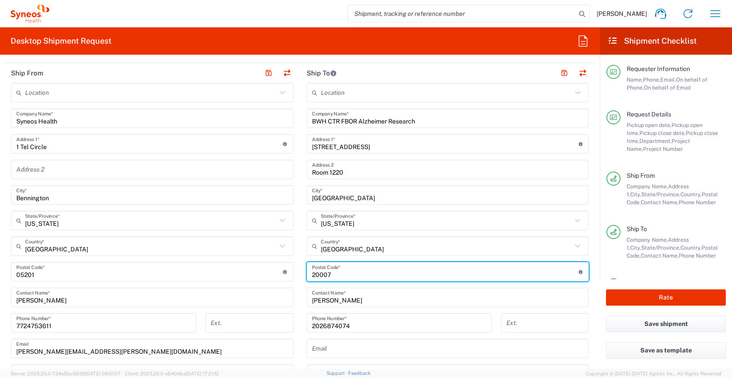
drag, startPoint x: 354, startPoint y: 276, endPoint x: 289, endPoint y: 276, distance: 65.7
click at [289, 276] on div "Ship From Location Addison Whitney LLC-Morrisvile NC US Barcelona-Syneos Health…" at bounding box center [299, 260] width 591 height 394
type input "02115"
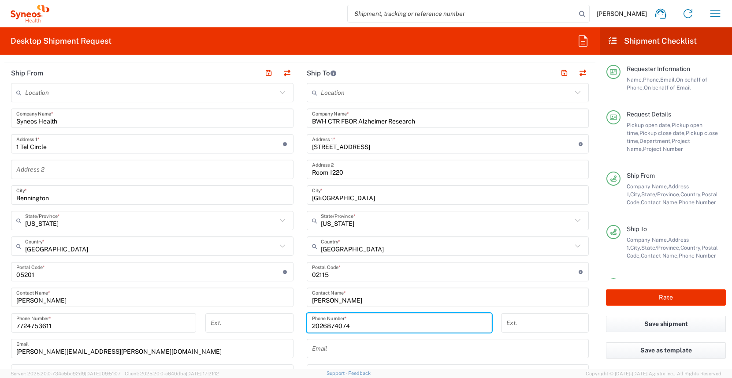
drag, startPoint x: 354, startPoint y: 328, endPoint x: 281, endPoint y: 328, distance: 73.2
click at [281, 328] on div "Ship From Location Addison Whitney LLC-Morrisvile NC US Barcelona-Syneos Health…" at bounding box center [299, 260] width 591 height 394
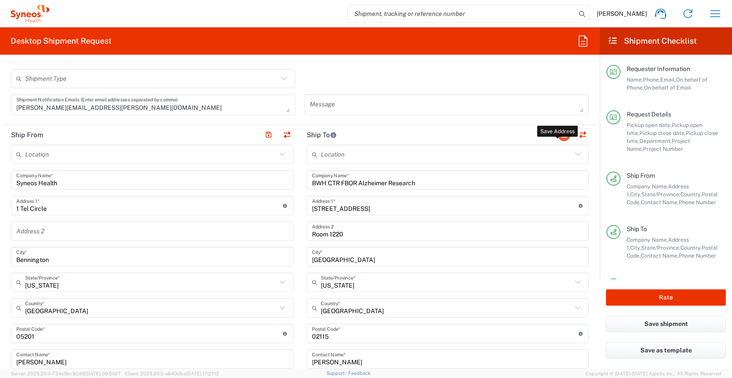
scroll to position [274, 0]
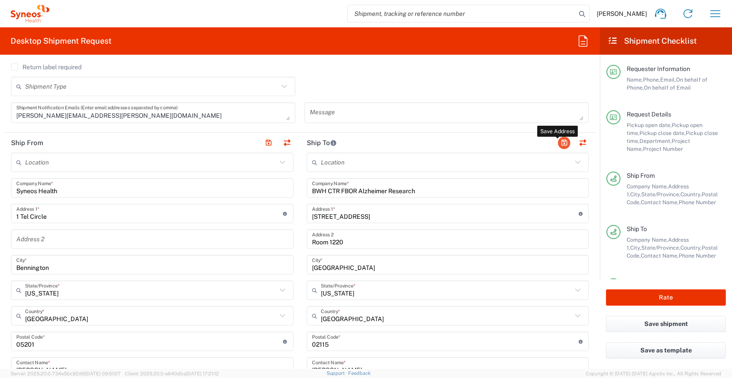
type input "6177328516"
click at [558, 141] on button "button" at bounding box center [564, 143] width 12 height 12
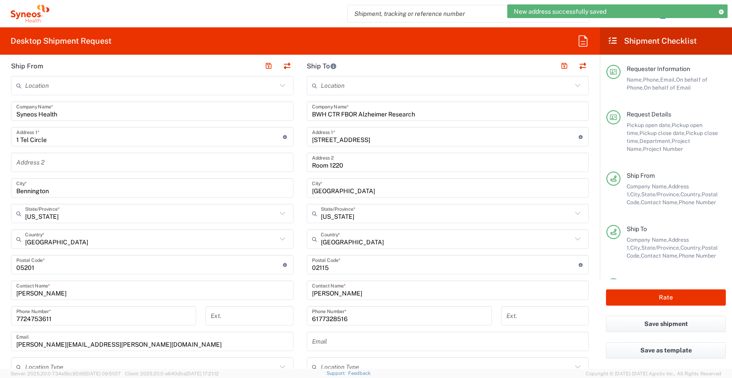
scroll to position [350, 0]
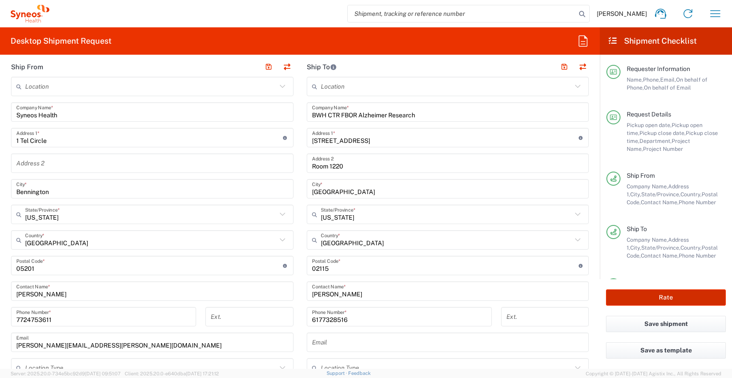
click at [657, 301] on button "Rate" at bounding box center [666, 297] width 120 height 16
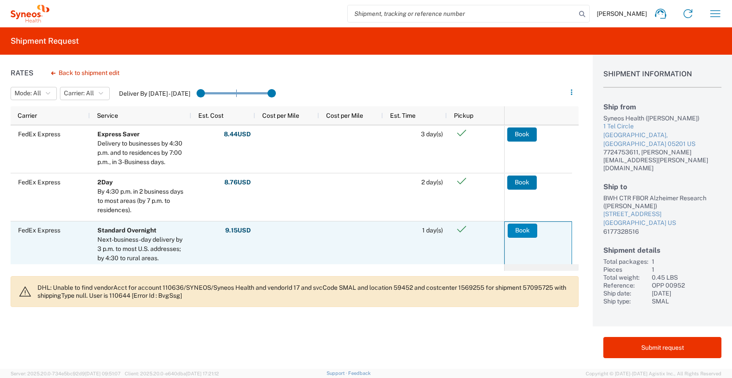
click at [522, 234] on button "Book" at bounding box center [523, 231] width 30 height 14
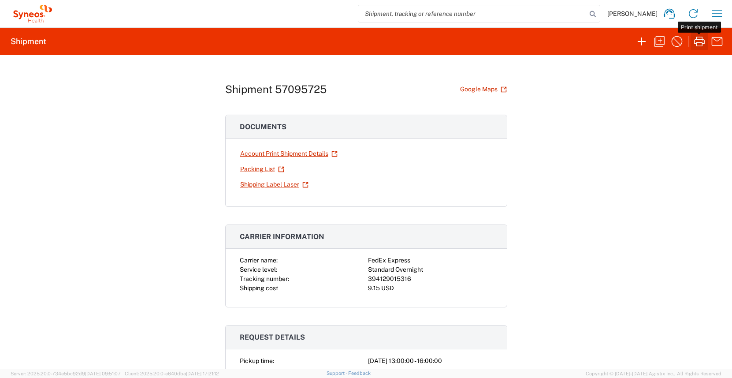
click at [701, 46] on icon "button" at bounding box center [700, 41] width 14 height 14
